Goal: Task Accomplishment & Management: Manage account settings

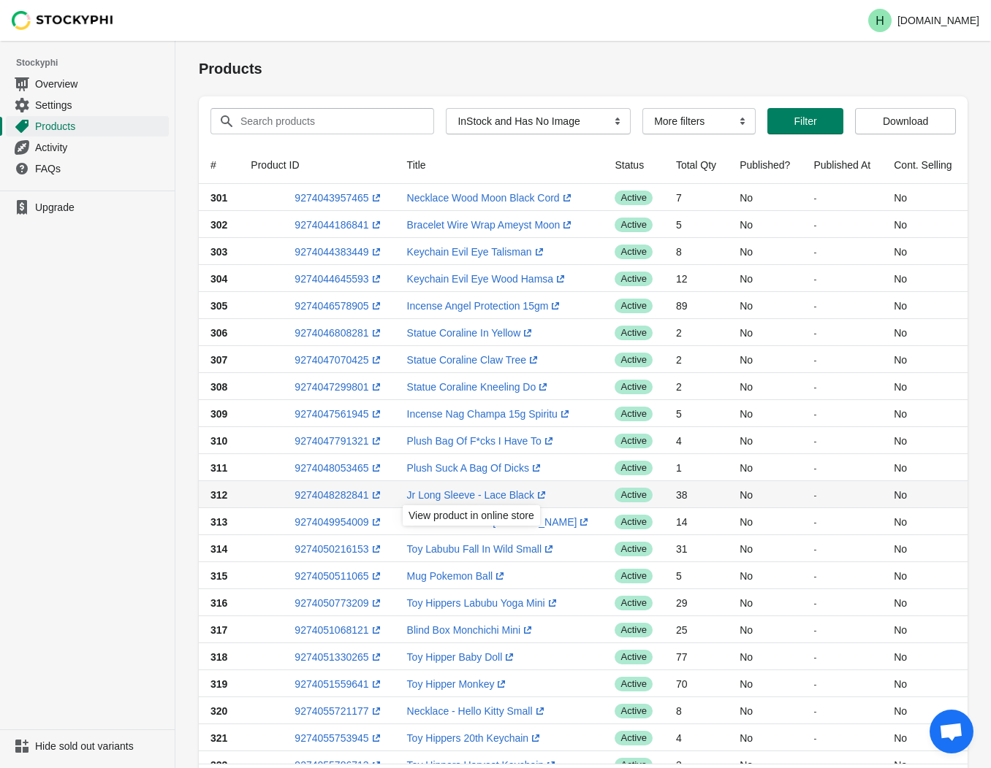
select select "instock_has_no_image"
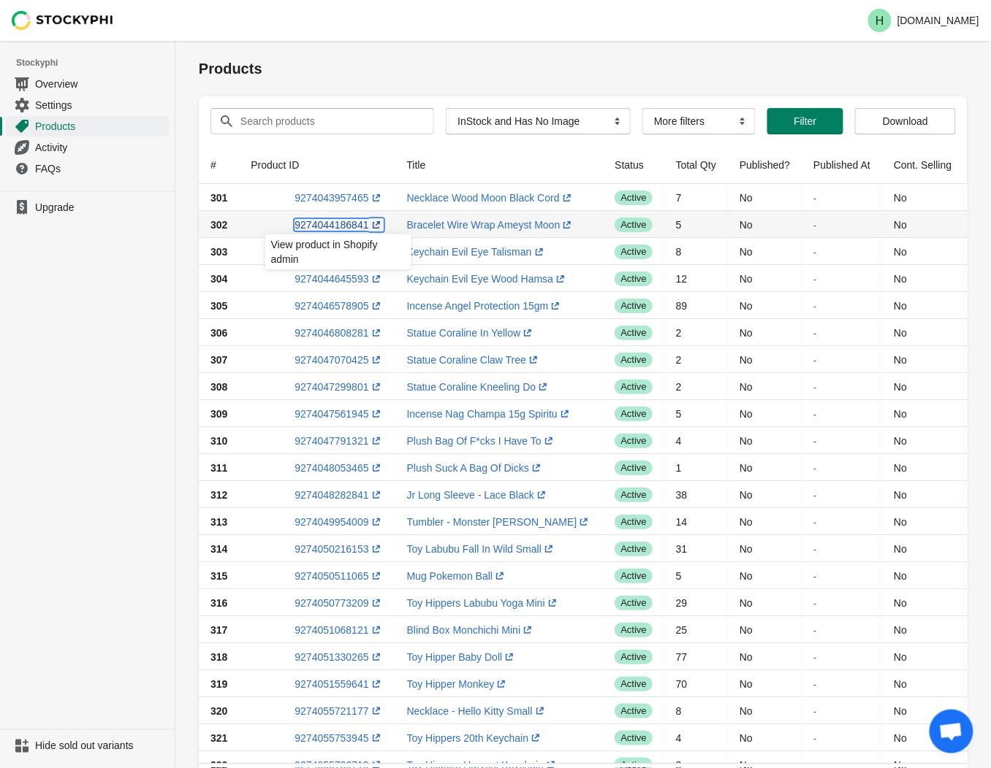
click at [332, 221] on link "9274044186841 (opens a new window)" at bounding box center [338, 225] width 88 height 12
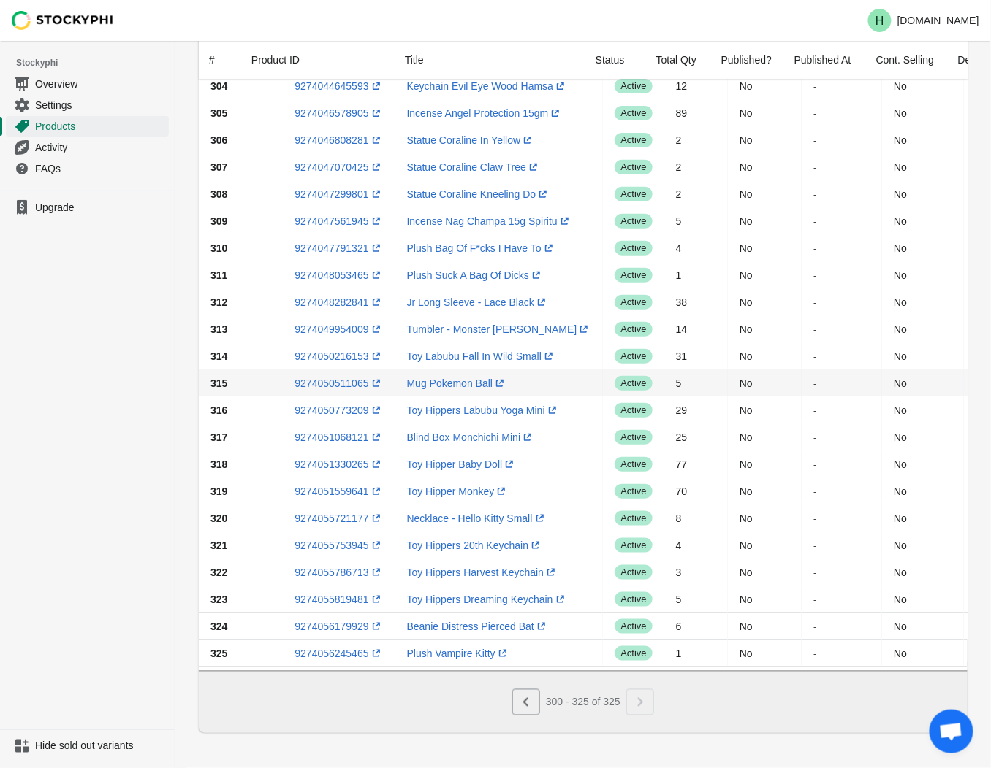
scroll to position [200, 0]
click at [522, 709] on icon "Previous" at bounding box center [526, 702] width 15 height 15
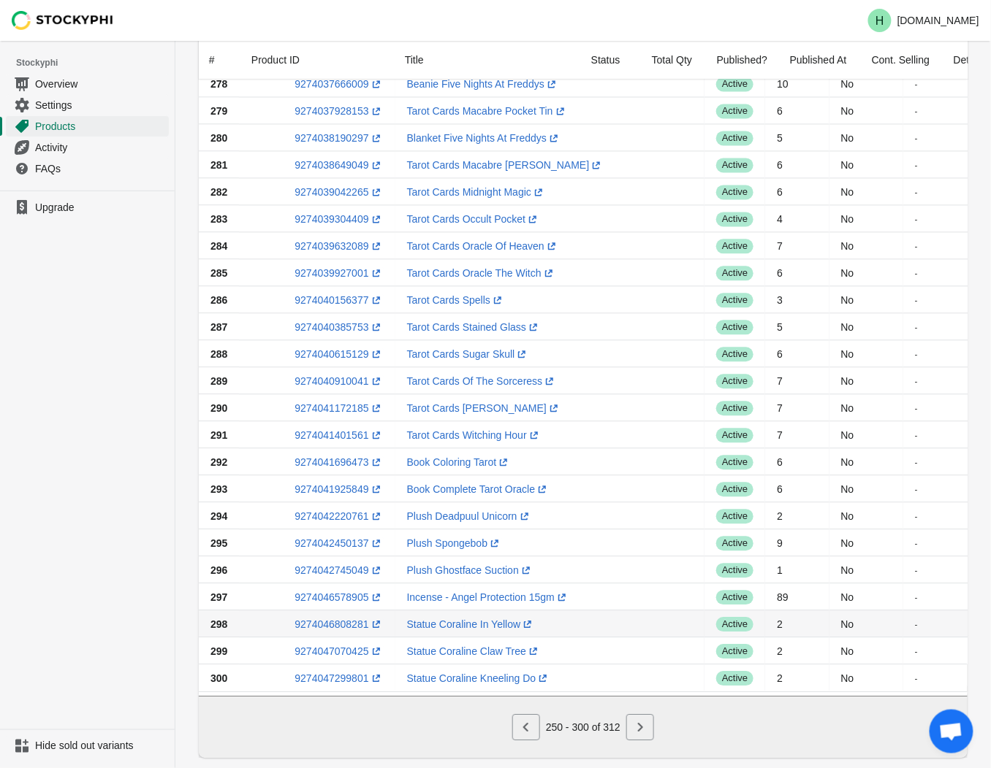
scroll to position [877, 0]
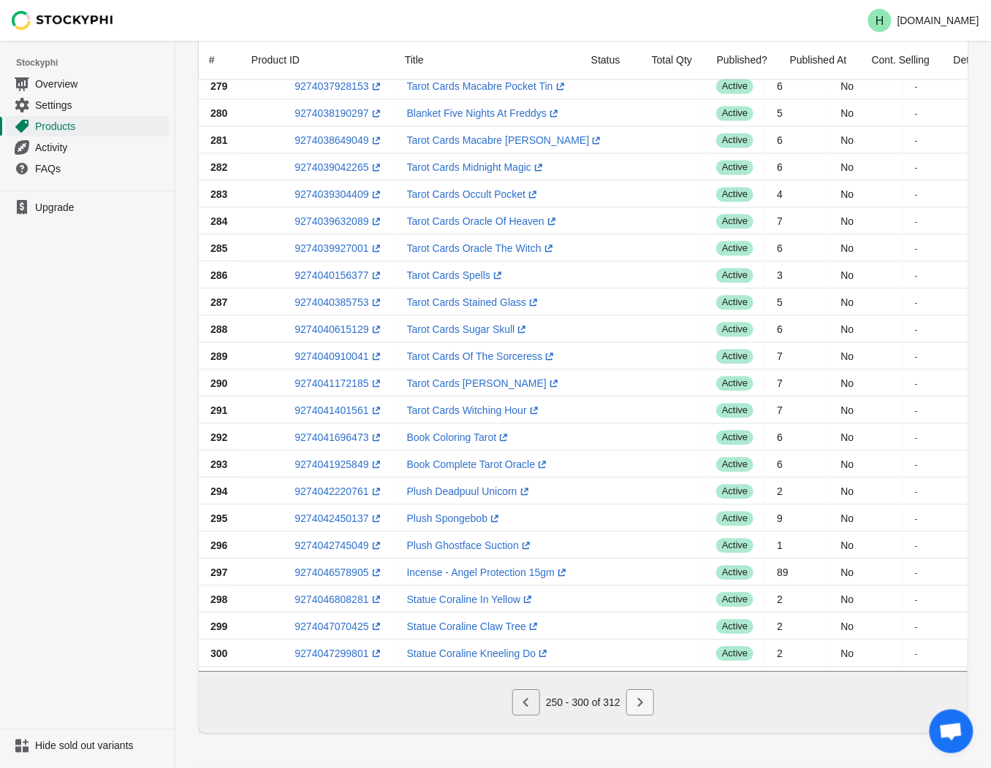
click at [646, 707] on icon "Next" at bounding box center [640, 702] width 15 height 15
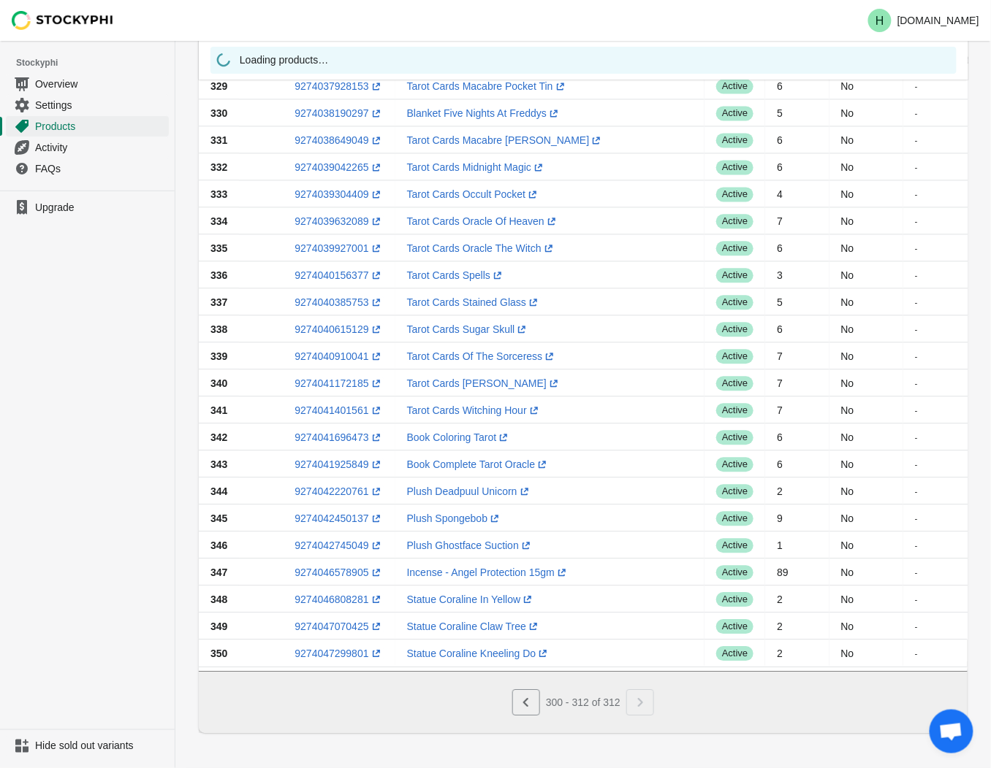
scroll to position [0, 0]
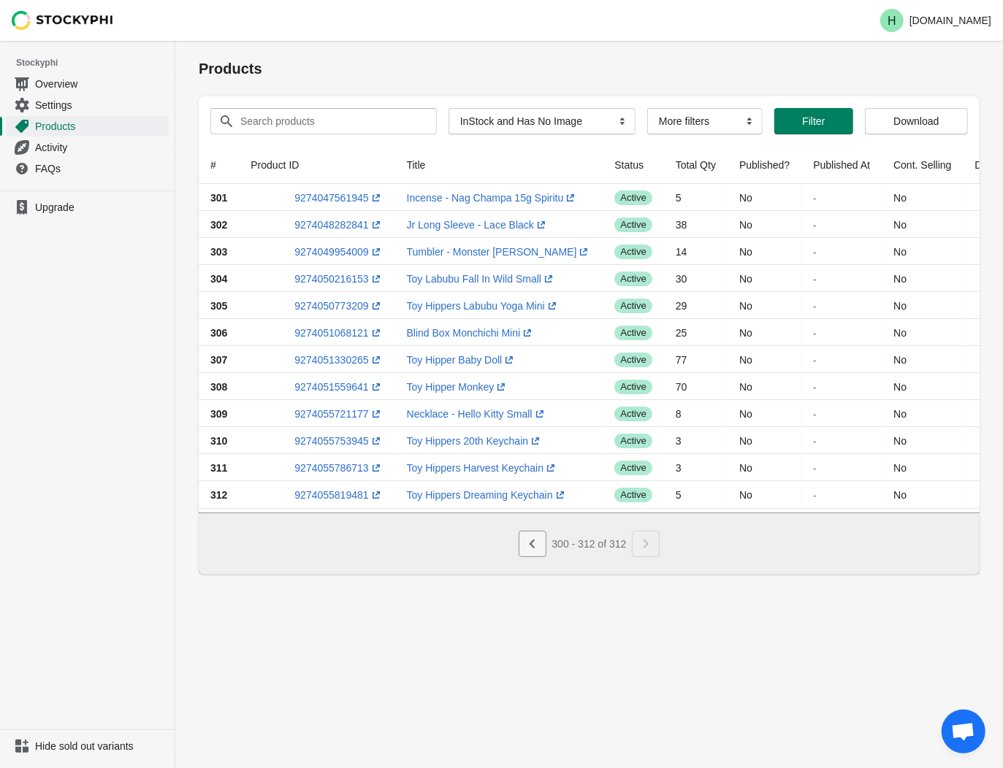
click at [530, 549] on icon "Previous" at bounding box center [531, 544] width 5 height 9
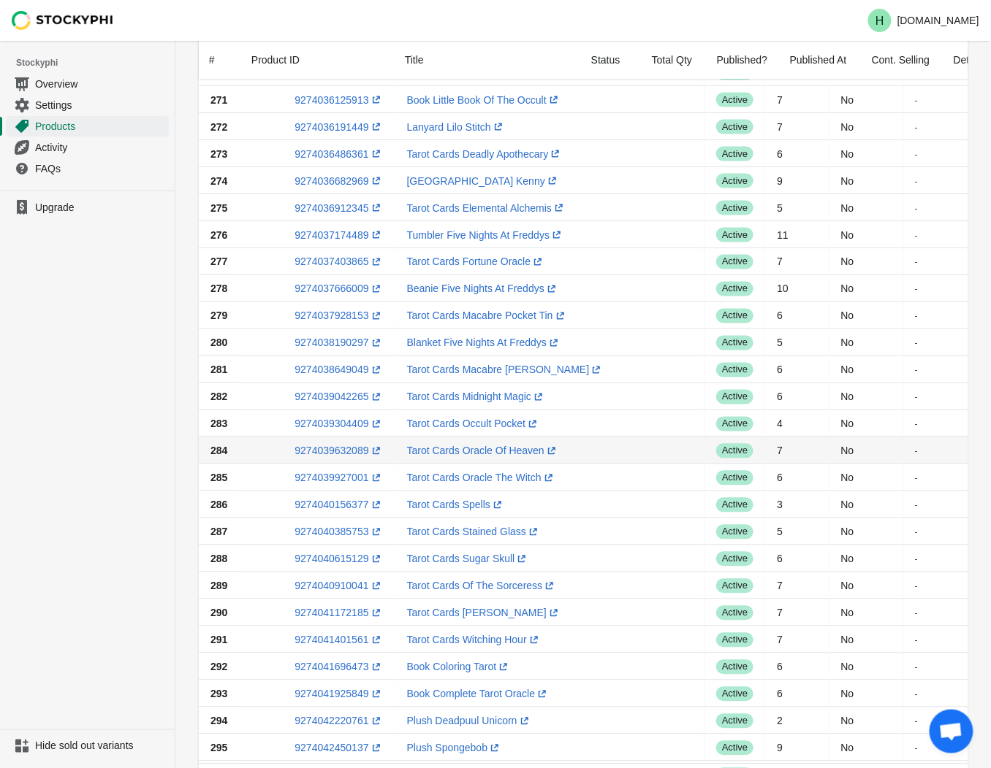
scroll to position [649, 0]
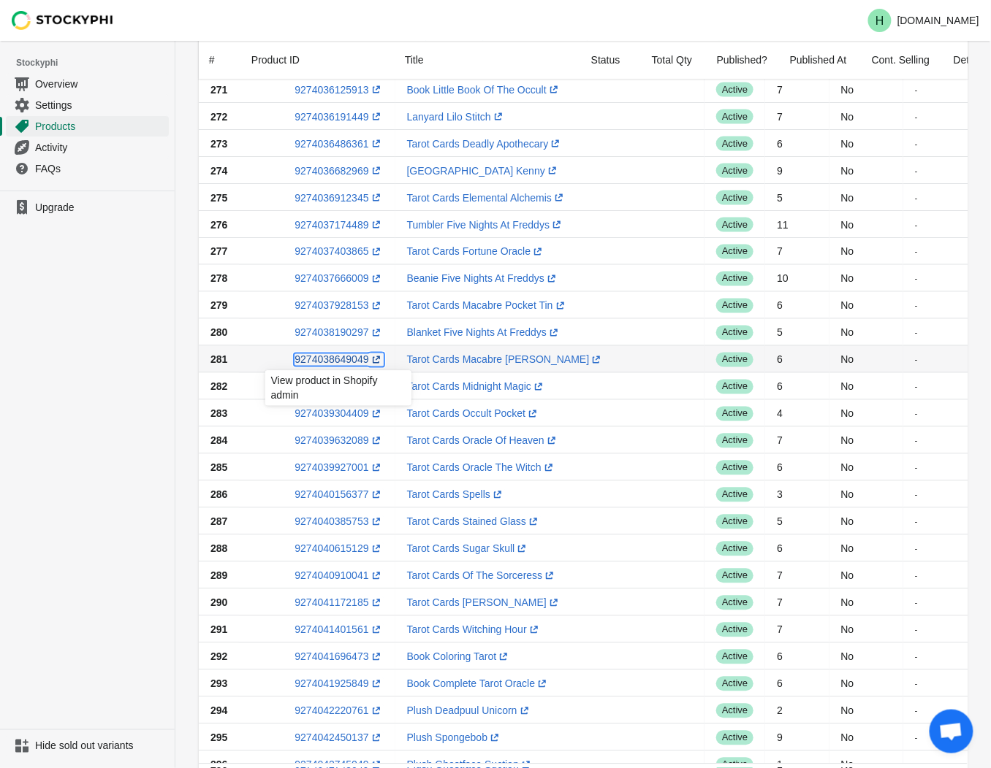
click at [316, 359] on link "9274038649049 (opens a new window)" at bounding box center [338, 360] width 88 height 12
click at [29, 365] on ul "Upgrade" at bounding box center [87, 460] width 175 height 539
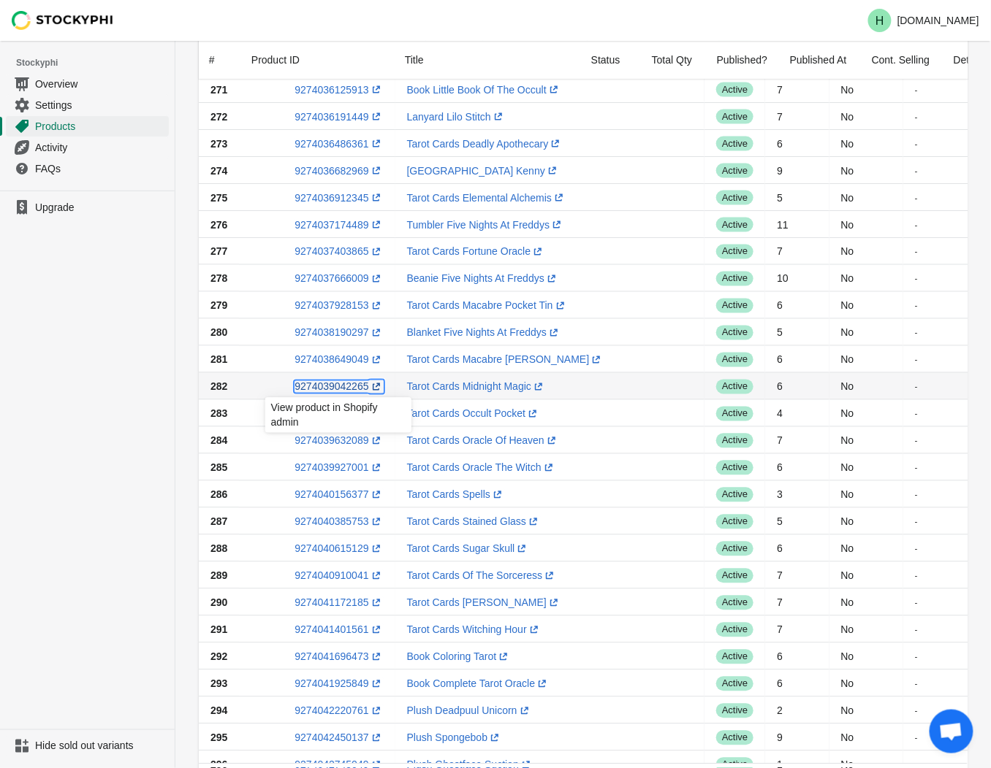
click at [338, 389] on link "9274039042265 (opens a new window)" at bounding box center [338, 387] width 88 height 12
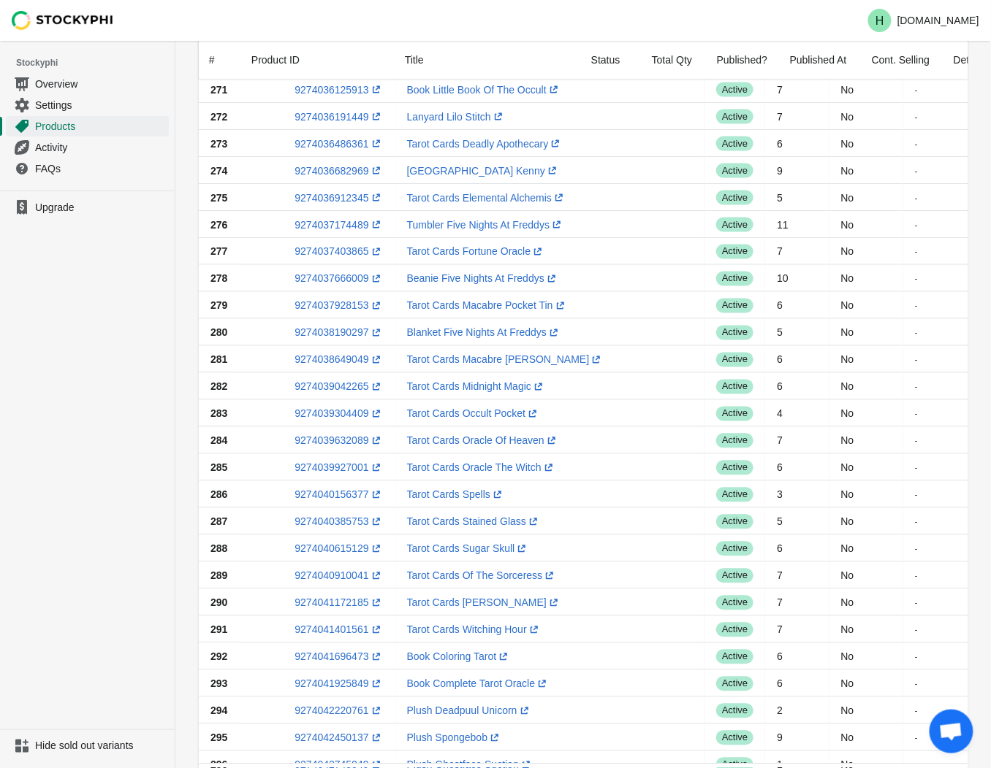
click at [33, 457] on ul "Upgrade" at bounding box center [87, 460] width 175 height 539
click at [342, 415] on link "9274039304409 (opens a new window)" at bounding box center [338, 414] width 88 height 12
click at [34, 481] on ul "Upgrade" at bounding box center [87, 460] width 175 height 539
click at [342, 468] on link "9274039927001 (opens a new window)" at bounding box center [338, 468] width 88 height 12
click at [75, 457] on ul "Upgrade" at bounding box center [87, 460] width 175 height 539
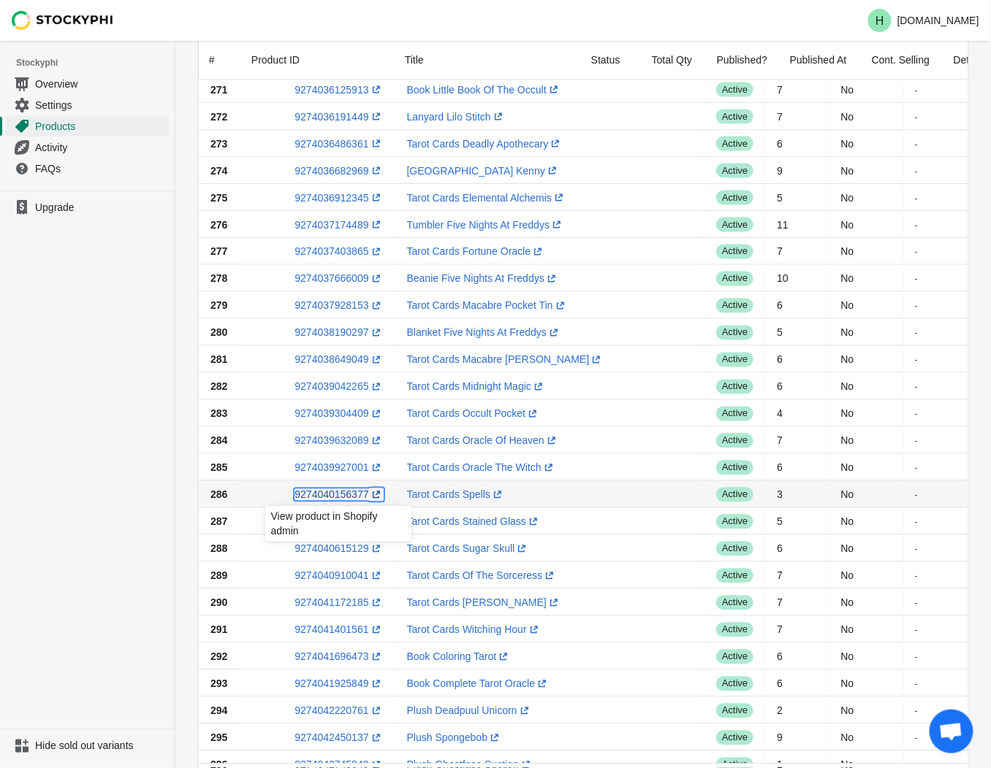
click at [332, 500] on link "9274040156377 (opens a new window)" at bounding box center [338, 495] width 88 height 12
click at [76, 530] on ul "Upgrade" at bounding box center [87, 460] width 175 height 539
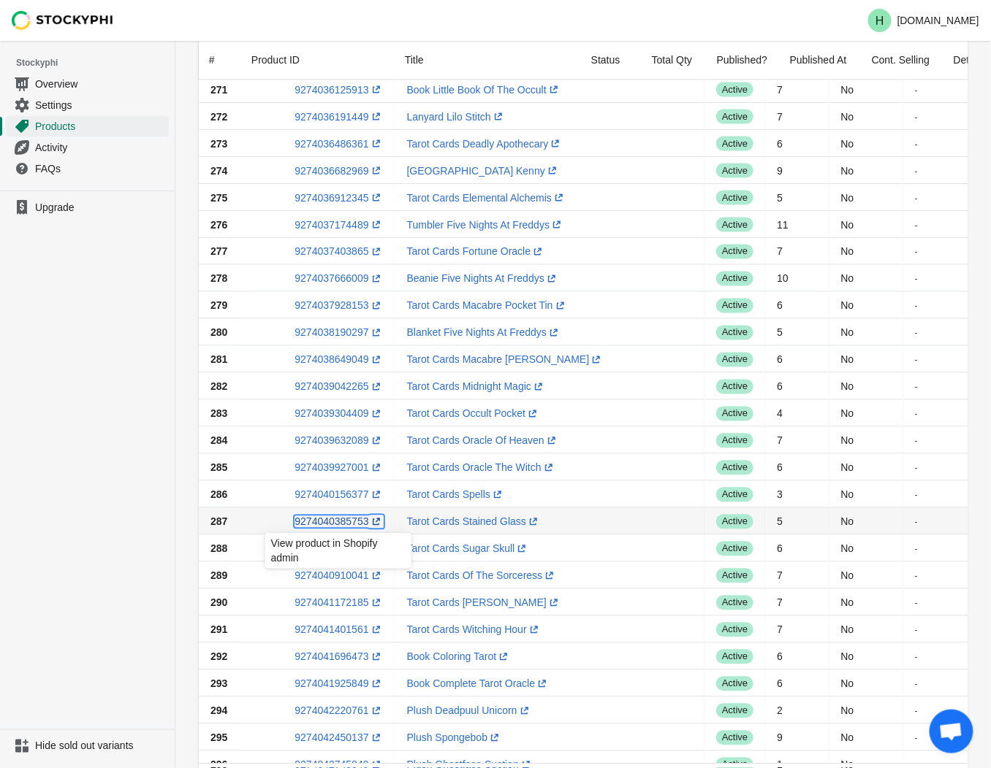
click at [338, 526] on link "9274040385753 (opens a new window)" at bounding box center [338, 522] width 88 height 12
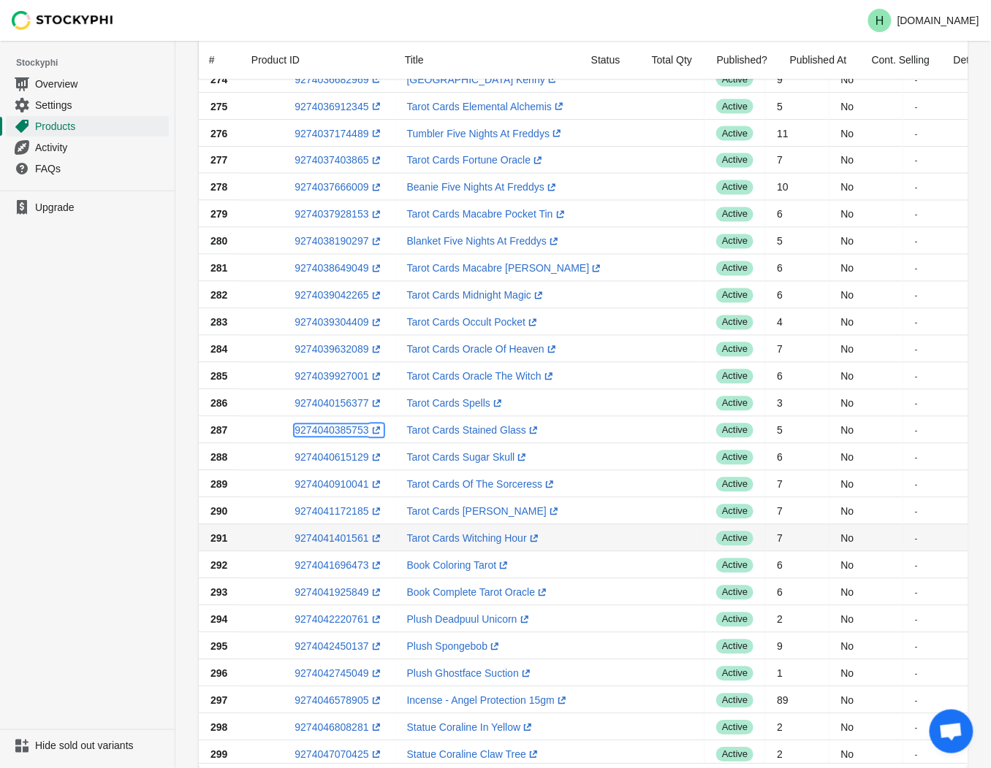
scroll to position [877, 0]
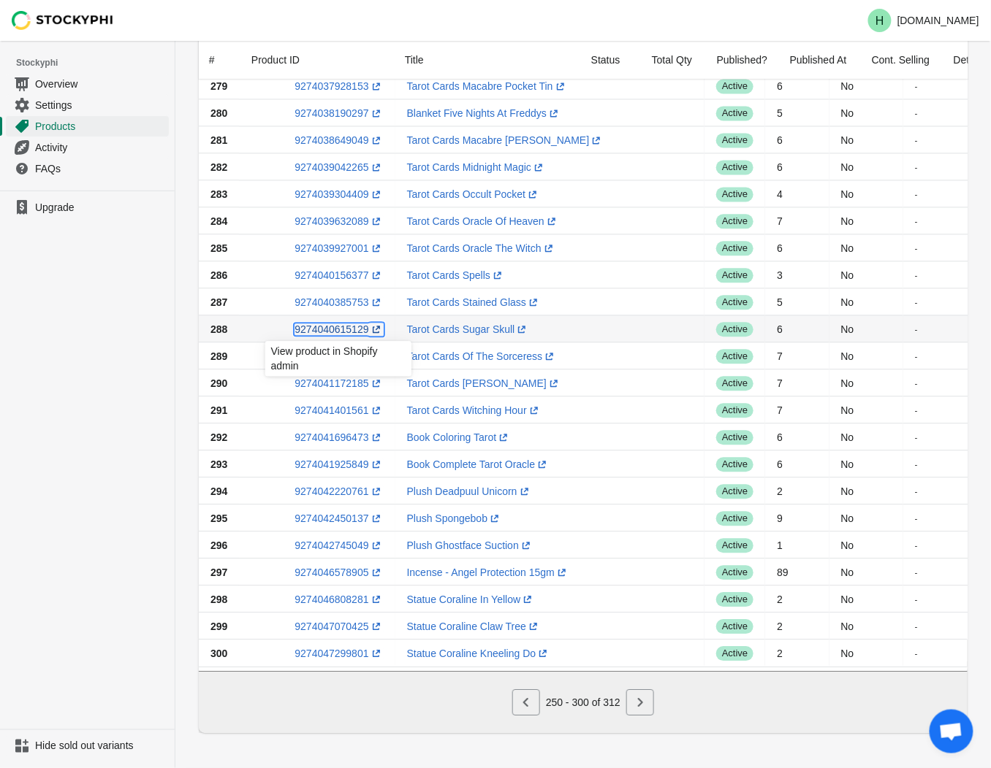
click at [330, 324] on link "9274040615129 (opens a new window)" at bounding box center [338, 330] width 88 height 12
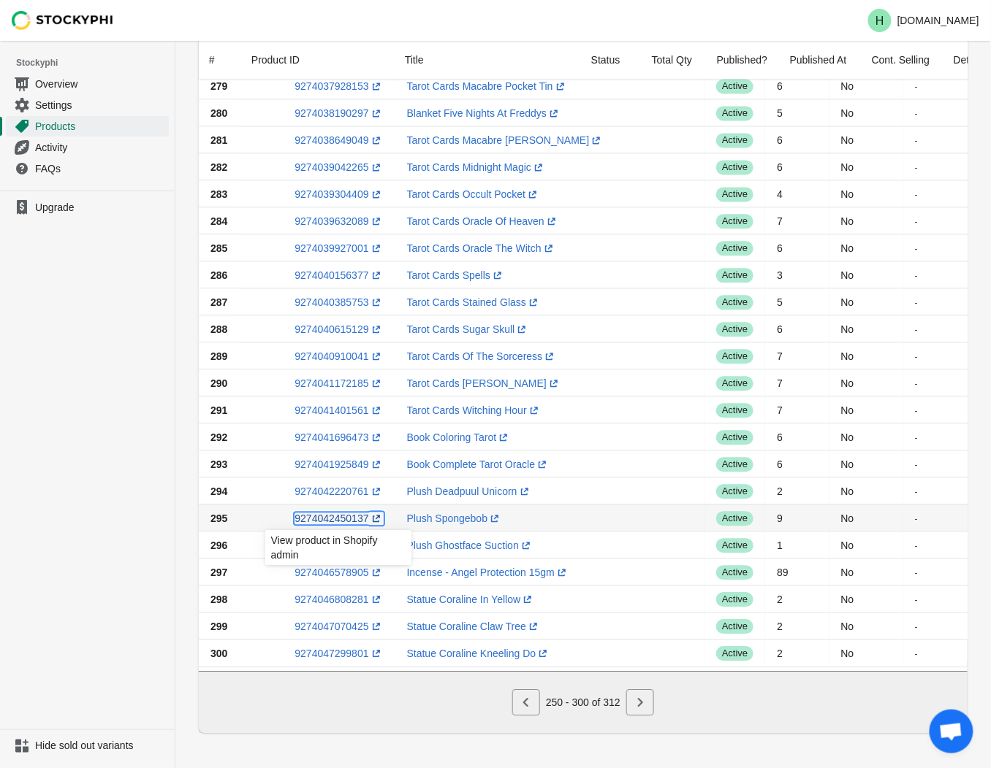
click at [329, 515] on link "9274042450137 (opens a new window)" at bounding box center [338, 519] width 88 height 12
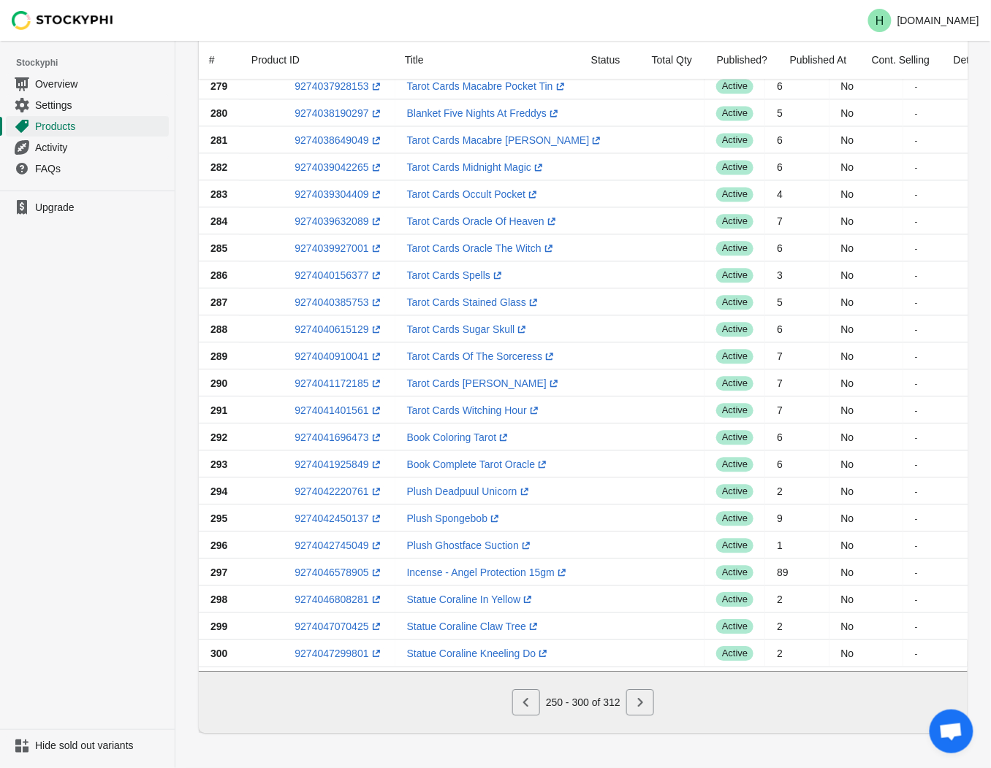
click at [26, 536] on ul "Upgrade" at bounding box center [87, 460] width 175 height 539
click at [327, 486] on link "9274042220761 (opens a new window)" at bounding box center [338, 492] width 88 height 12
click at [88, 476] on ul "Upgrade" at bounding box center [87, 460] width 175 height 539
click at [332, 541] on link "9274042745049 (opens a new window)" at bounding box center [338, 546] width 88 height 12
click at [49, 481] on ul "Upgrade" at bounding box center [87, 460] width 175 height 539
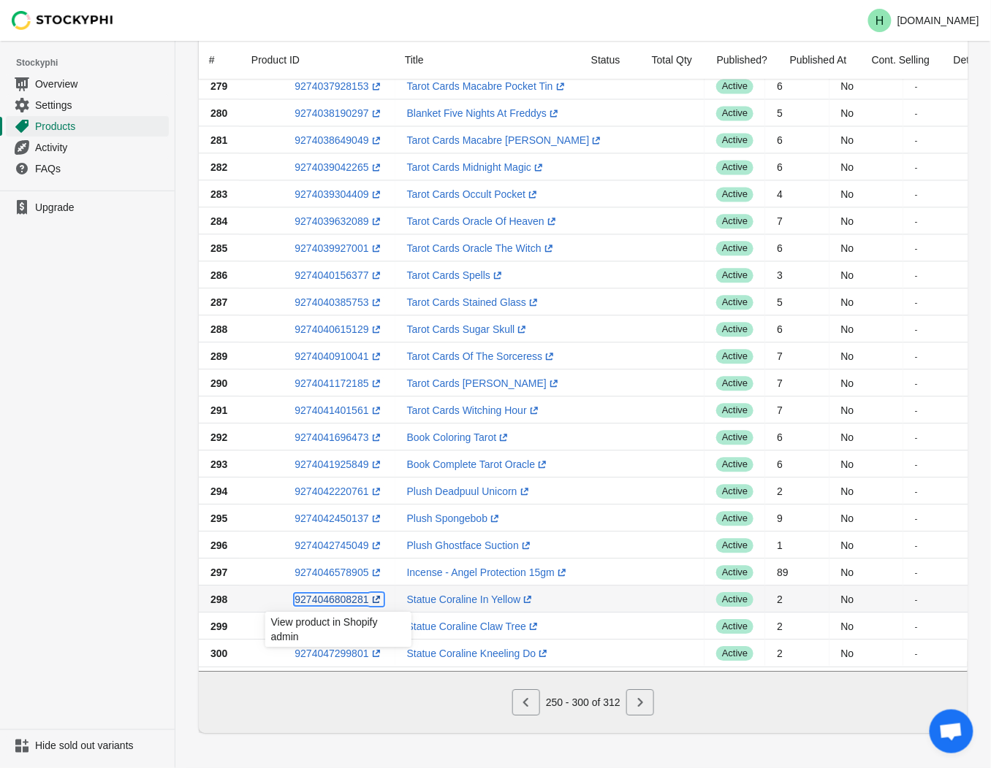
click at [337, 595] on link "9274046808281 (opens a new window)" at bounding box center [338, 600] width 88 height 12
click at [34, 636] on ul "Upgrade" at bounding box center [87, 460] width 175 height 539
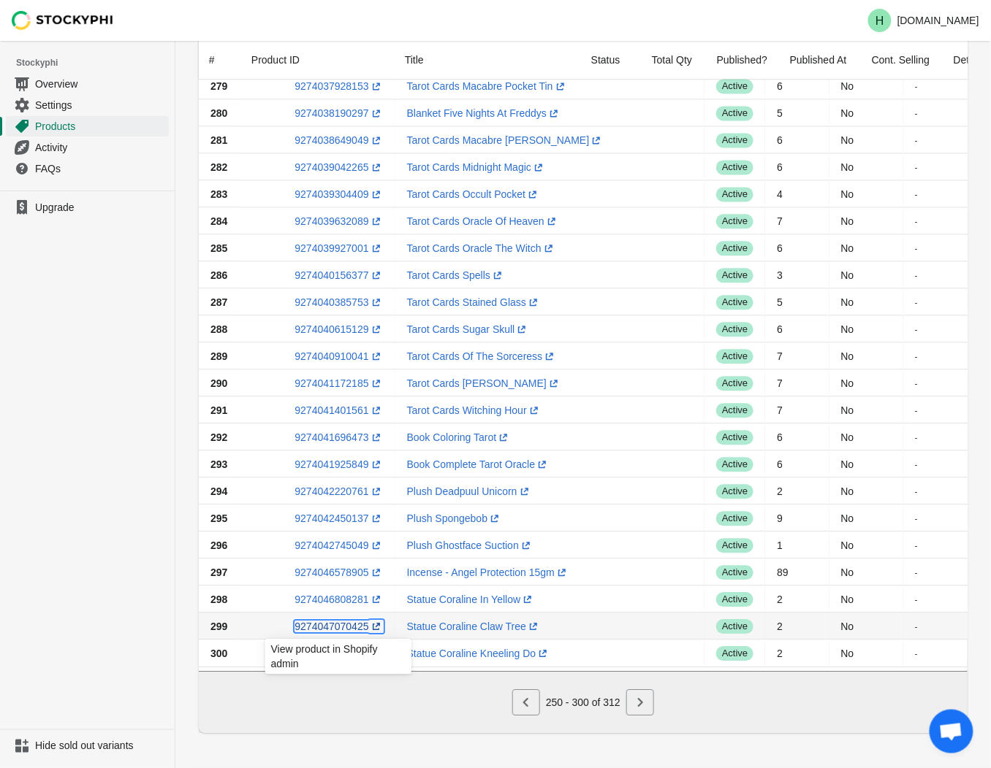
click at [337, 622] on link "9274047070425 (opens a new window)" at bounding box center [338, 627] width 88 height 12
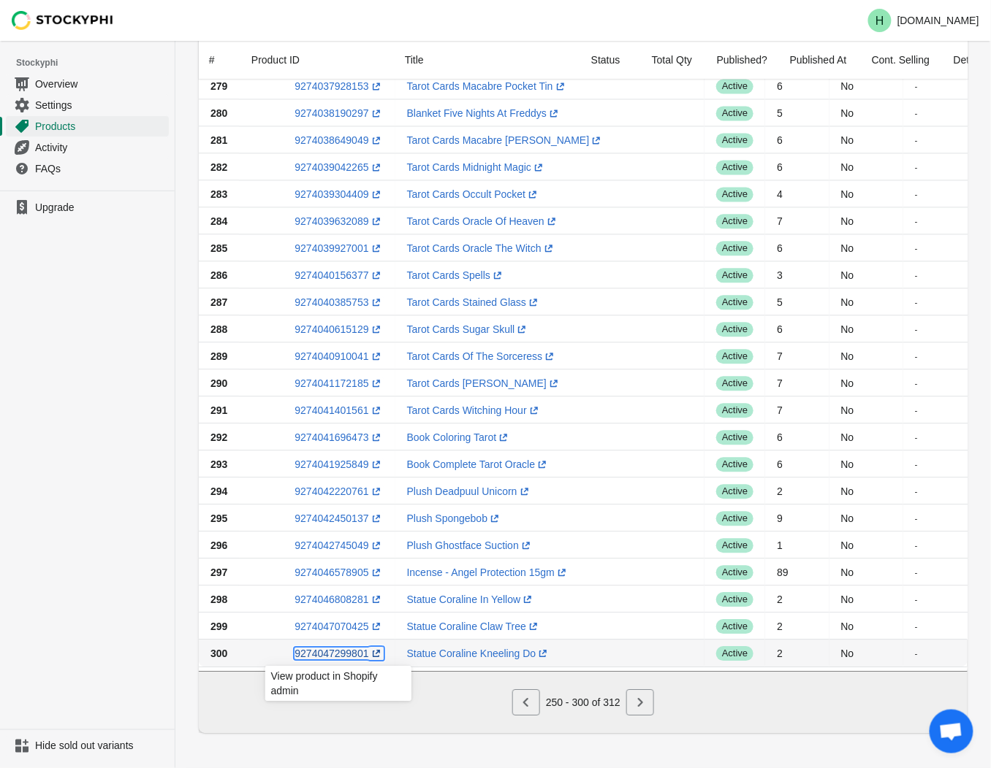
click at [332, 648] on link "9274047299801 (opens a new window)" at bounding box center [338, 654] width 88 height 12
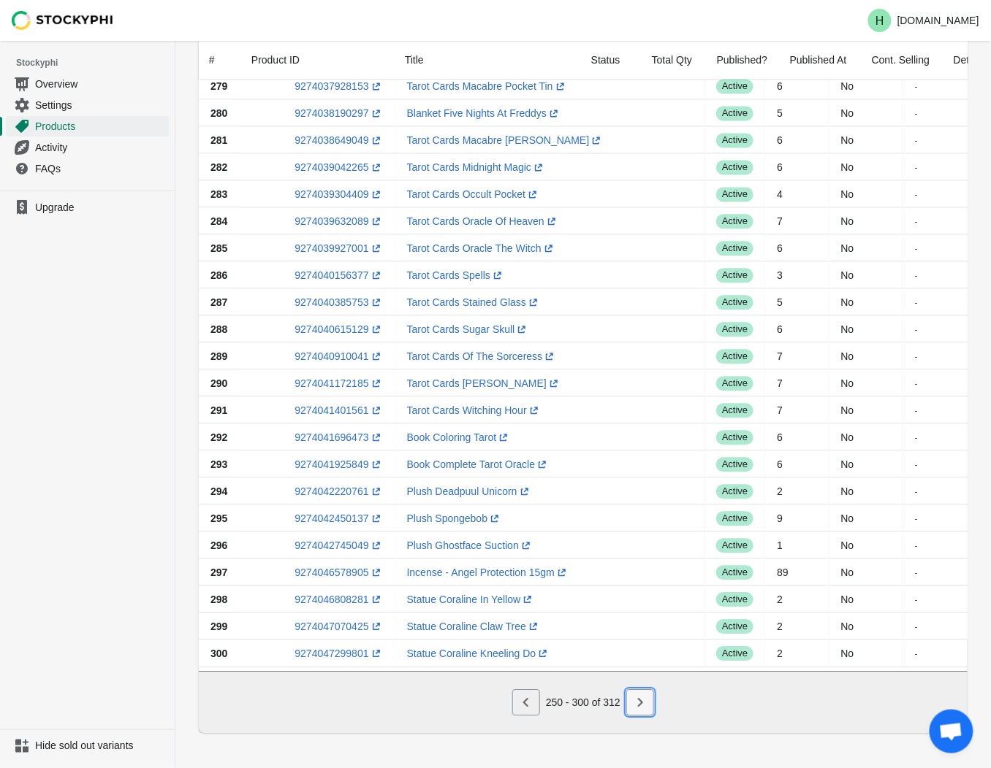
click at [644, 703] on icon "Next" at bounding box center [640, 702] width 15 height 15
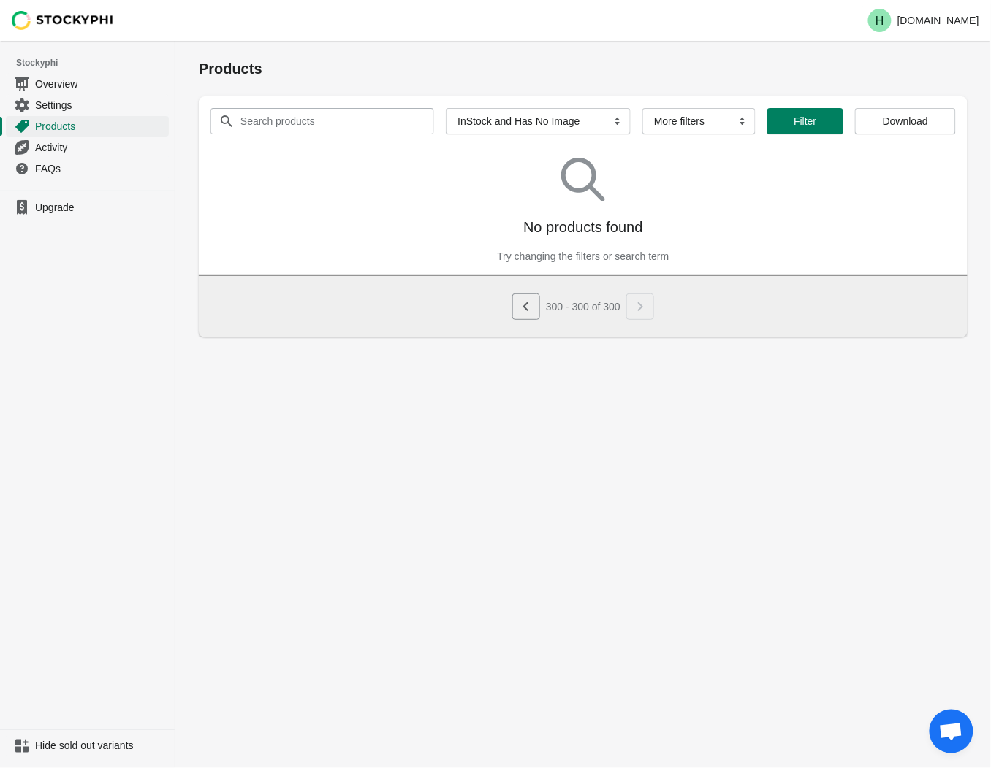
scroll to position [0, 0]
click at [538, 310] on icon "Previous" at bounding box center [532, 307] width 15 height 15
